Goal: Navigation & Orientation: Find specific page/section

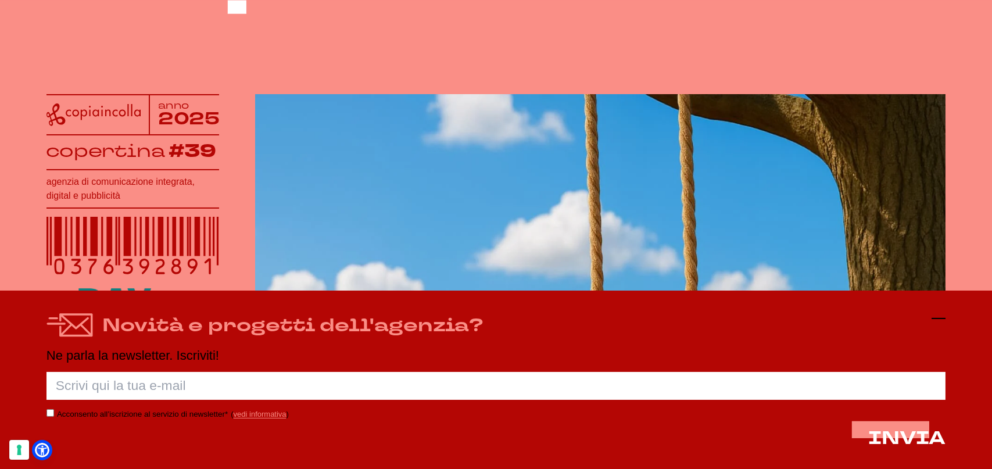
click at [941, 318] on icon at bounding box center [938, 318] width 14 height 14
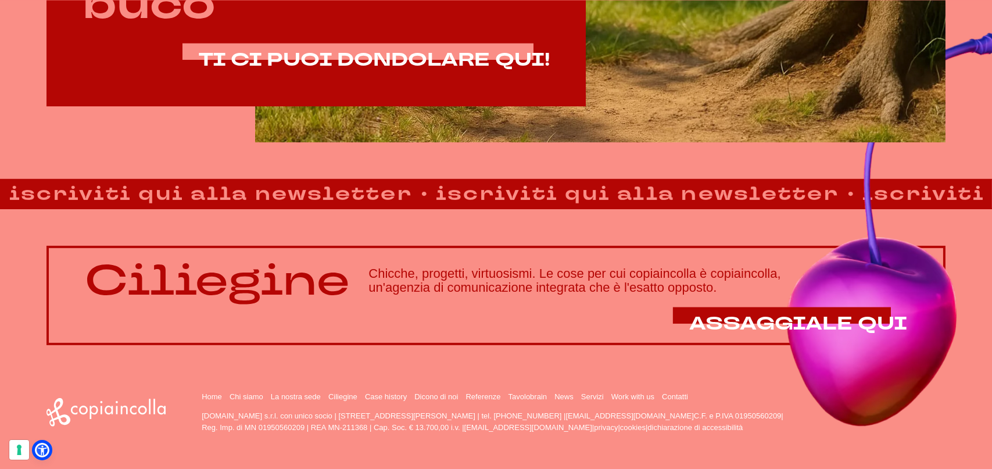
scroll to position [900, 0]
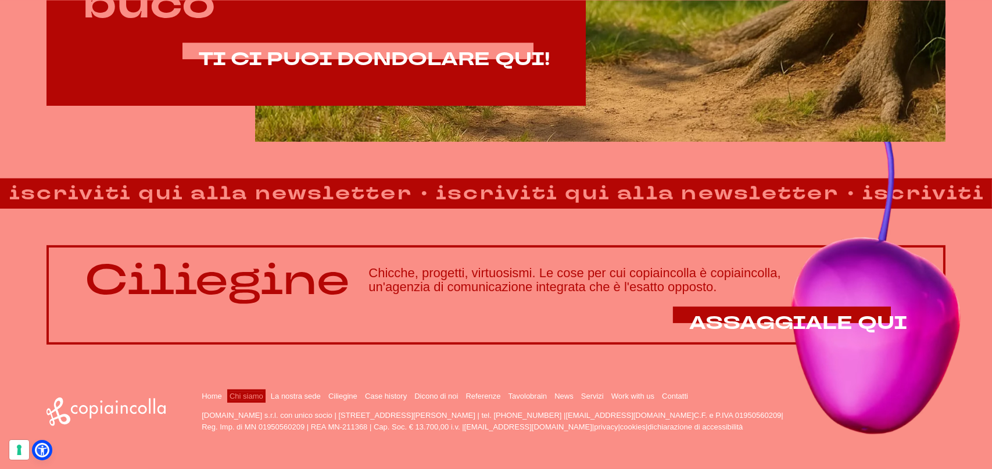
click at [247, 395] on link "Chi siamo" at bounding box center [246, 396] width 34 height 9
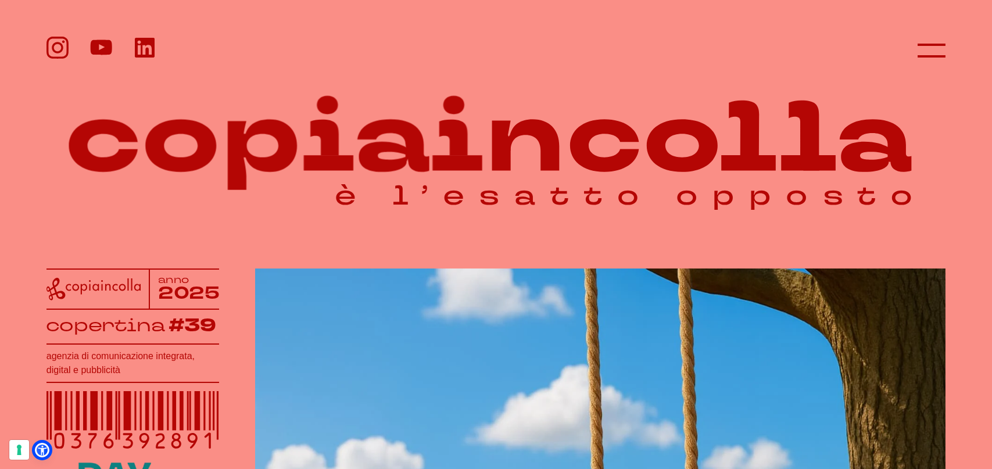
click at [145, 48] on icon at bounding box center [145, 47] width 20 height 20
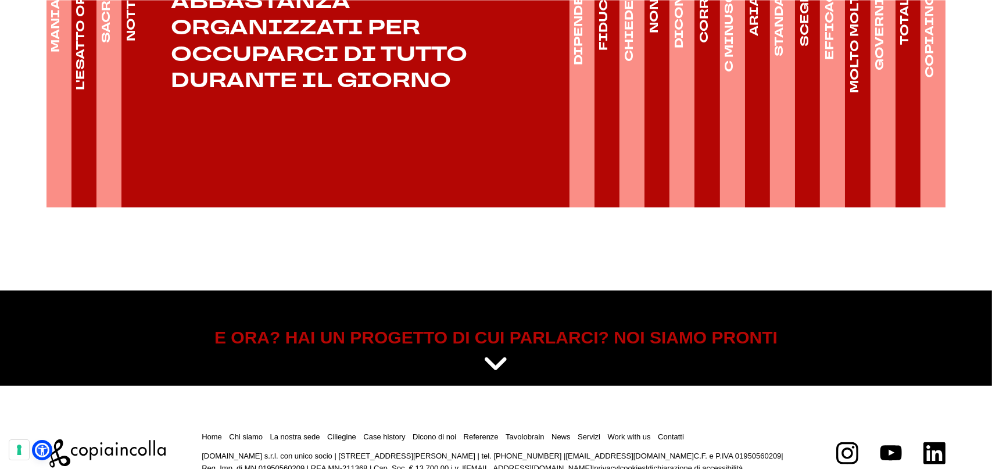
scroll to position [1994, 0]
click at [303, 432] on link "La nostra sede" at bounding box center [295, 436] width 50 height 9
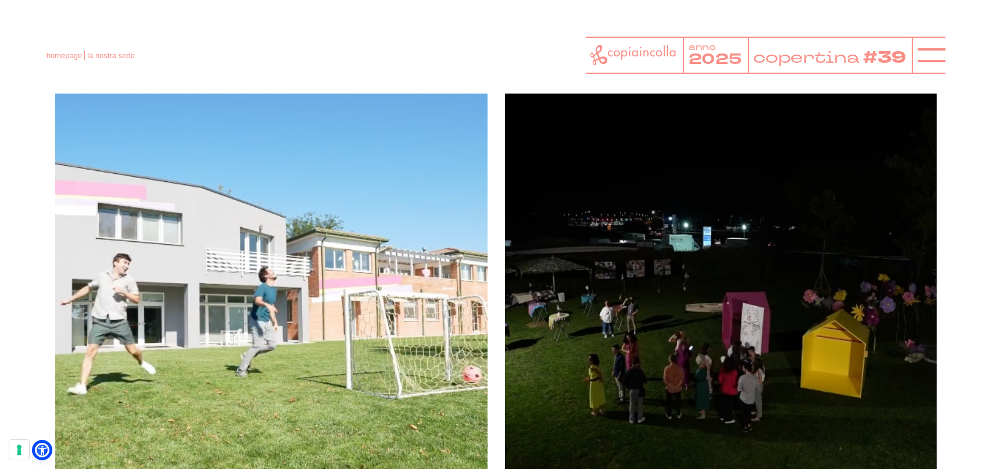
scroll to position [1162, 0]
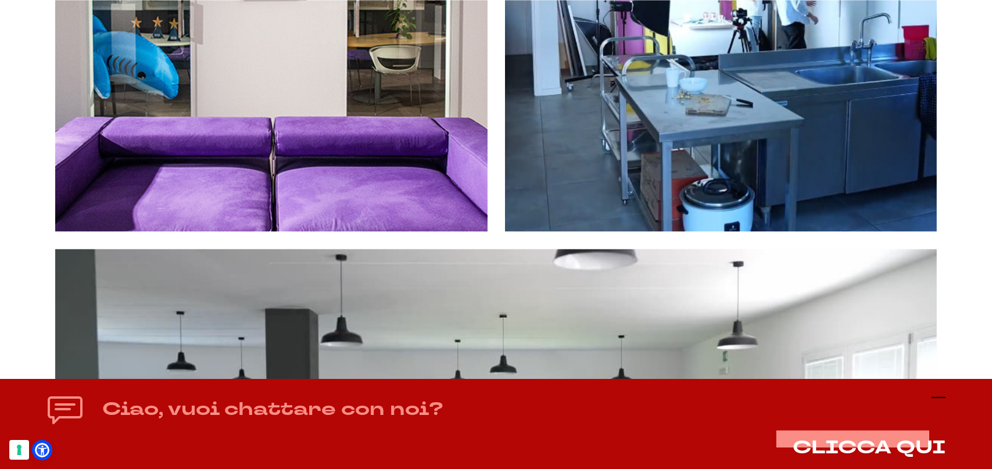
click at [942, 400] on icon at bounding box center [938, 397] width 14 height 14
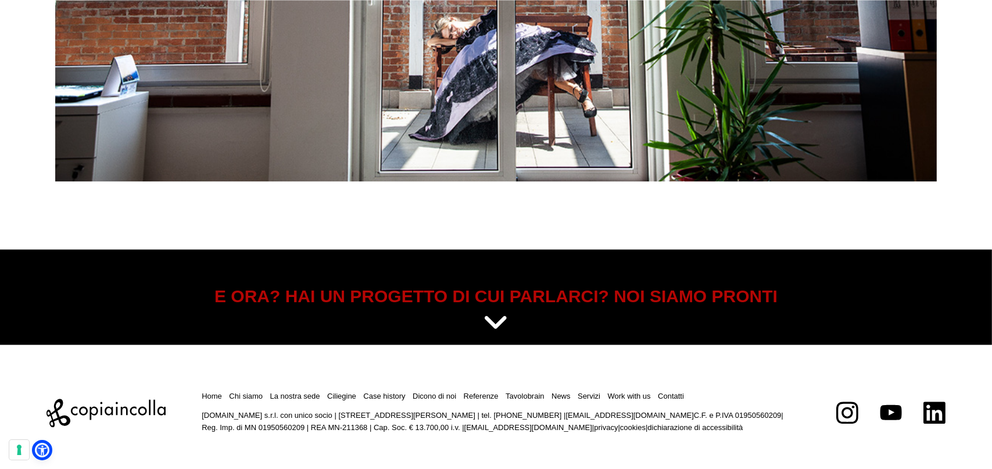
scroll to position [5322, 0]
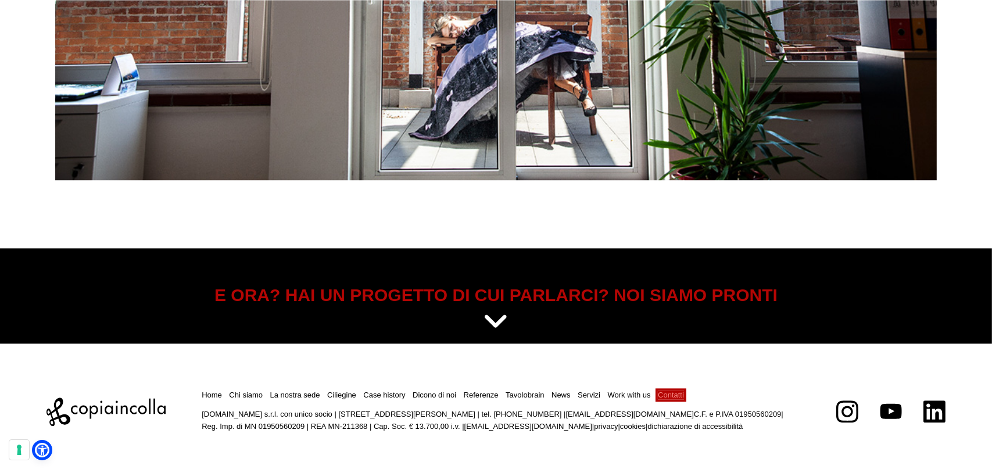
click at [663, 392] on link "Contatti" at bounding box center [671, 394] width 26 height 9
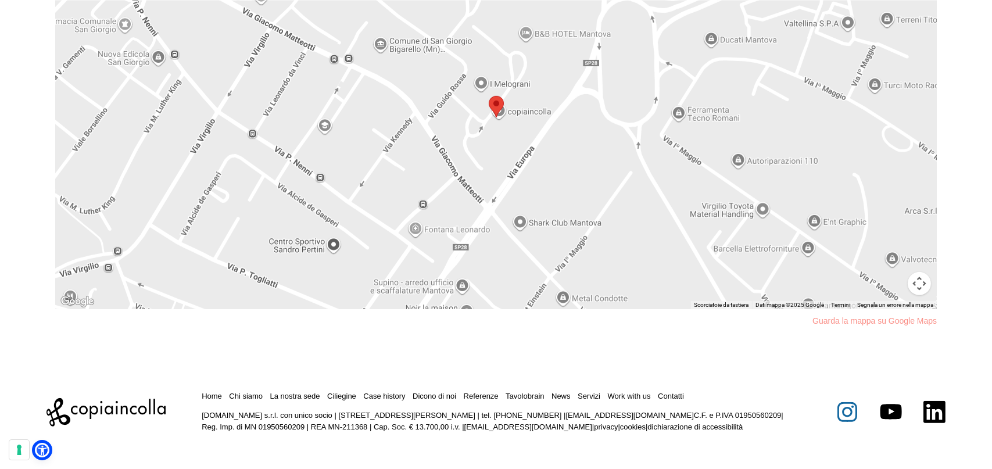
scroll to position [997, 0]
click at [845, 415] on icon at bounding box center [847, 412] width 10 height 10
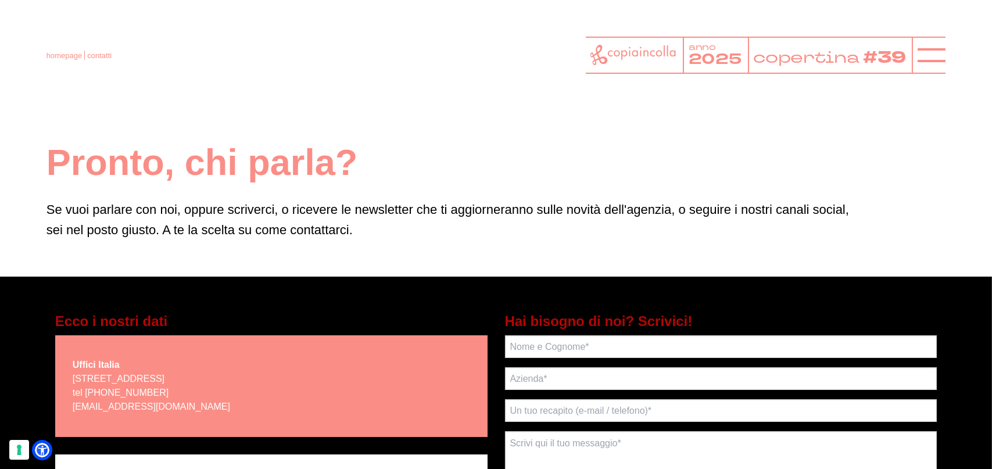
scroll to position [0, 0]
click at [57, 56] on link "homepage" at bounding box center [63, 55] width 35 height 9
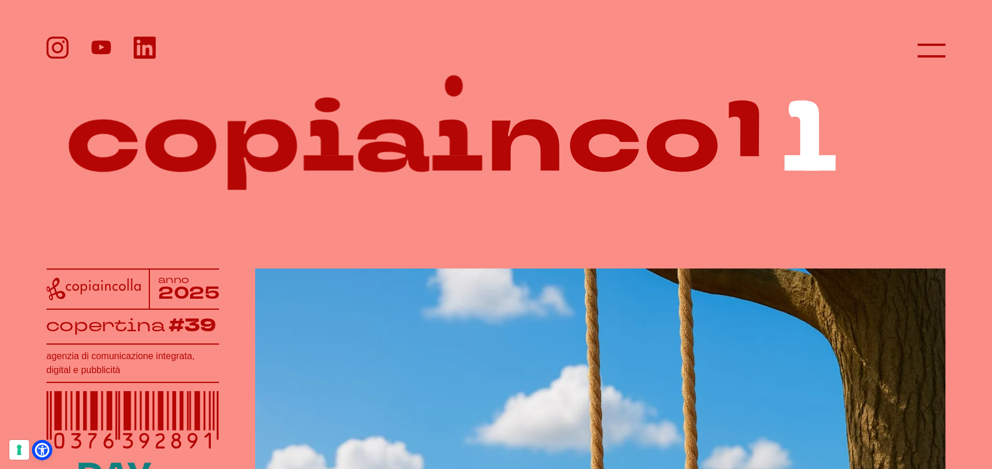
click at [93, 45] on icon at bounding box center [101, 47] width 20 height 14
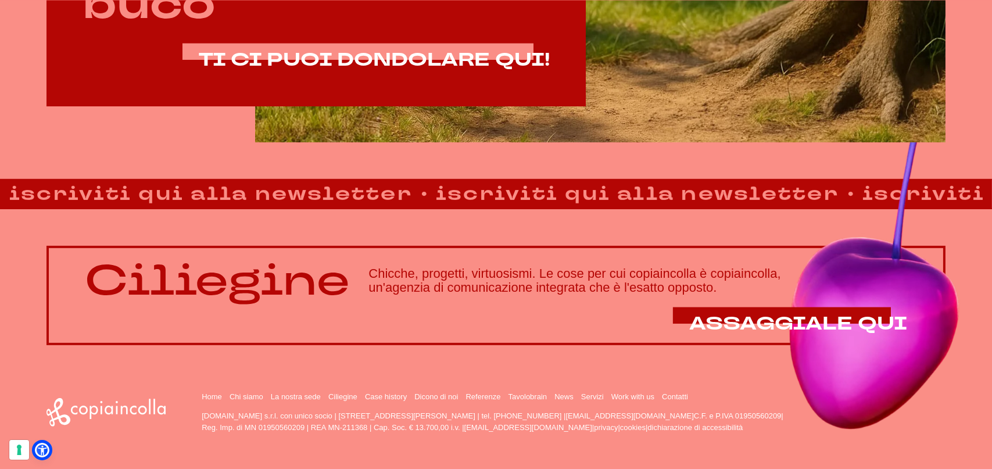
scroll to position [900, 0]
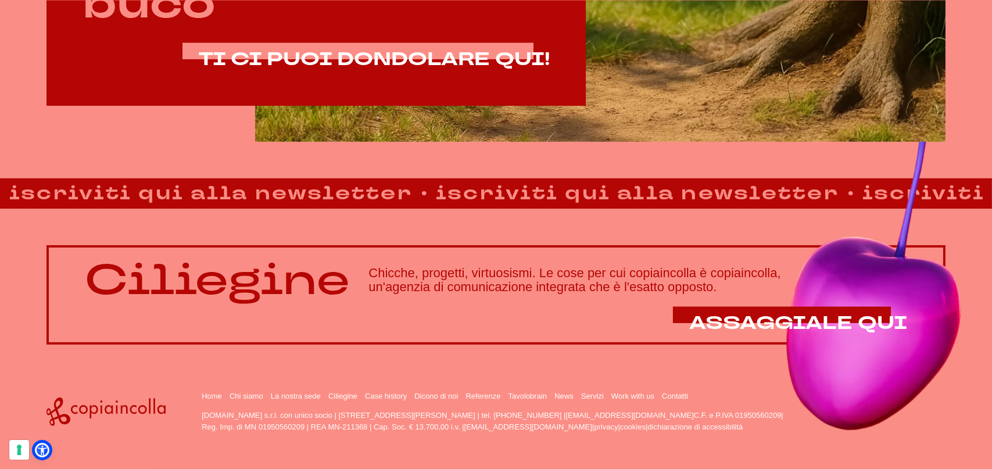
click at [75, 407] on icon at bounding box center [105, 411] width 119 height 28
